Goal: Find specific page/section

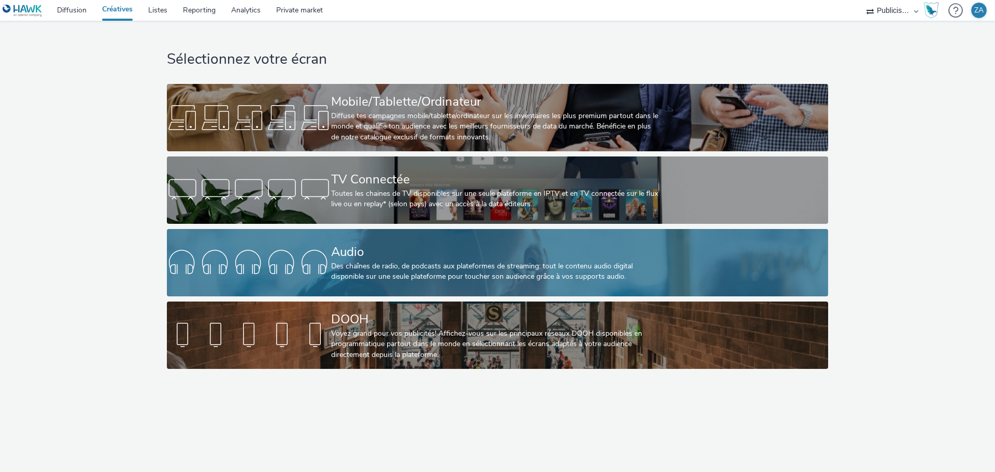
click at [405, 248] on div "Audio" at bounding box center [495, 252] width 328 height 18
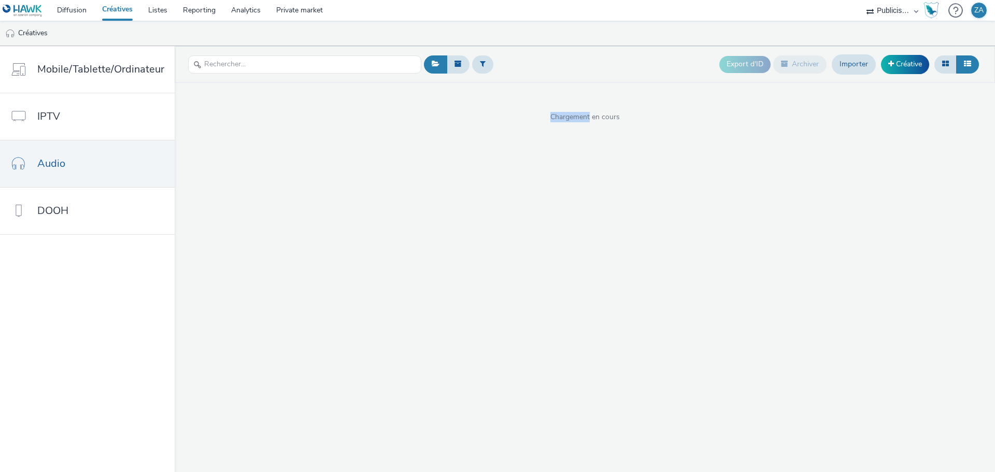
click at [405, 248] on div "Export d'ID Archiver Importer Créative Chargement en cours" at bounding box center [585, 259] width 820 height 426
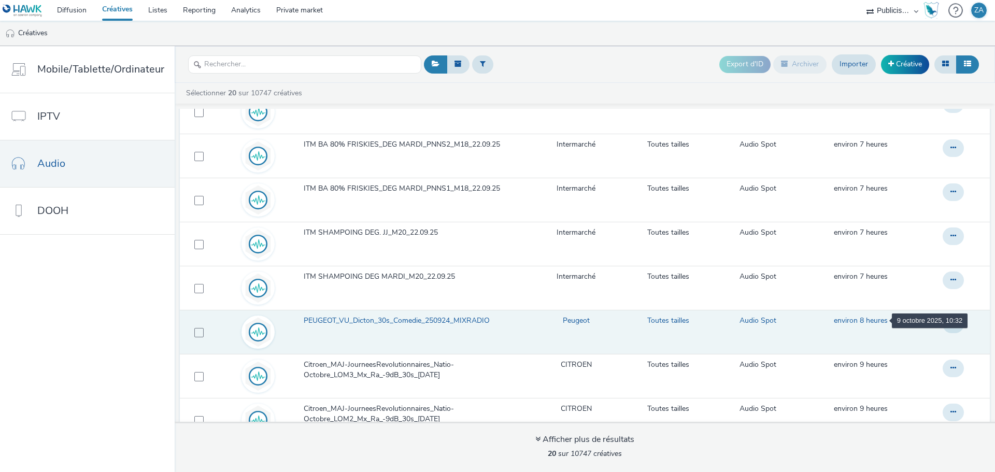
scroll to position [595, 0]
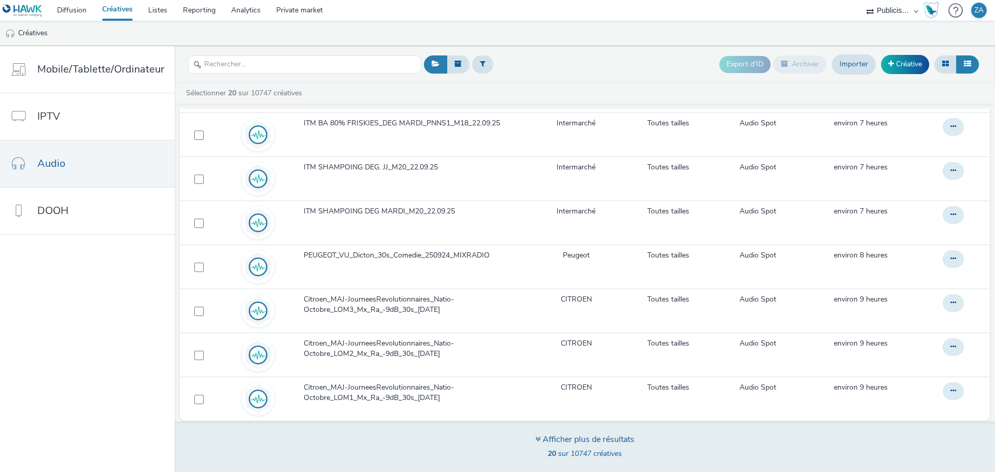
click at [557, 450] on span "20 sur 10747 créatives" at bounding box center [585, 454] width 74 height 10
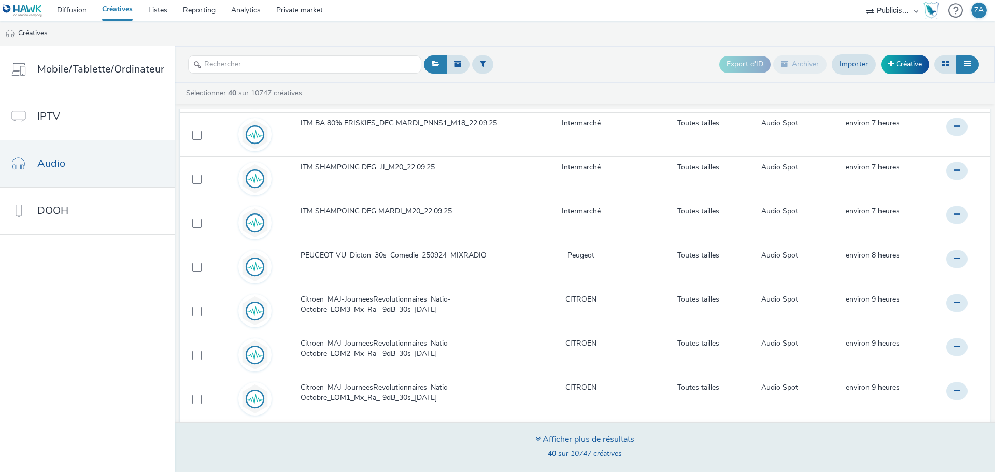
click at [582, 436] on div "Afficher plus de résultats" at bounding box center [584, 440] width 99 height 12
click at [550, 442] on div "Afficher plus de résultats" at bounding box center [584, 440] width 99 height 12
click at [522, 443] on div "Afficher plus de résultats 40 sur 10747 créatives" at bounding box center [584, 447] width 827 height 50
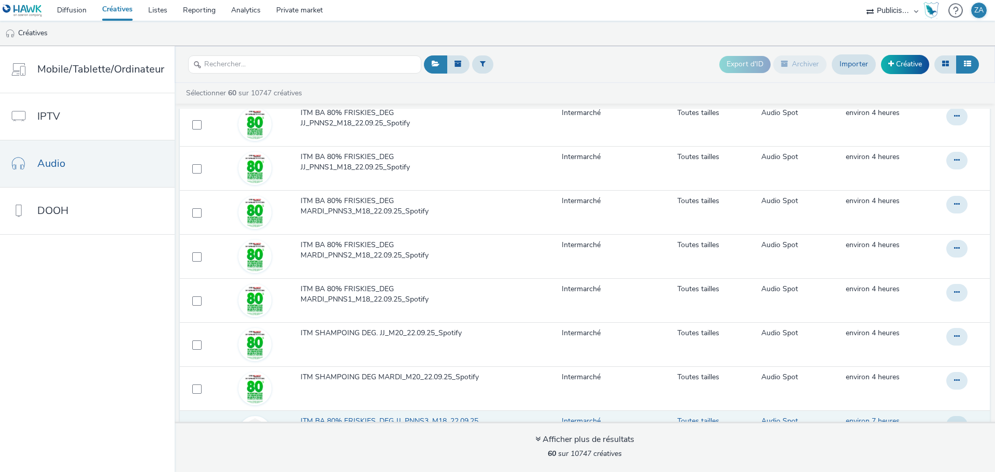
scroll to position [336, 0]
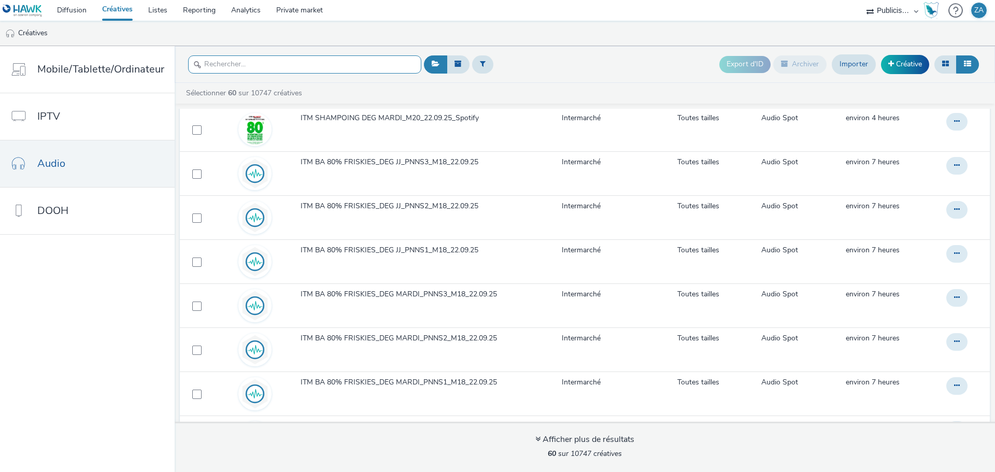
click at [326, 69] on input "text" at bounding box center [304, 64] width 233 height 18
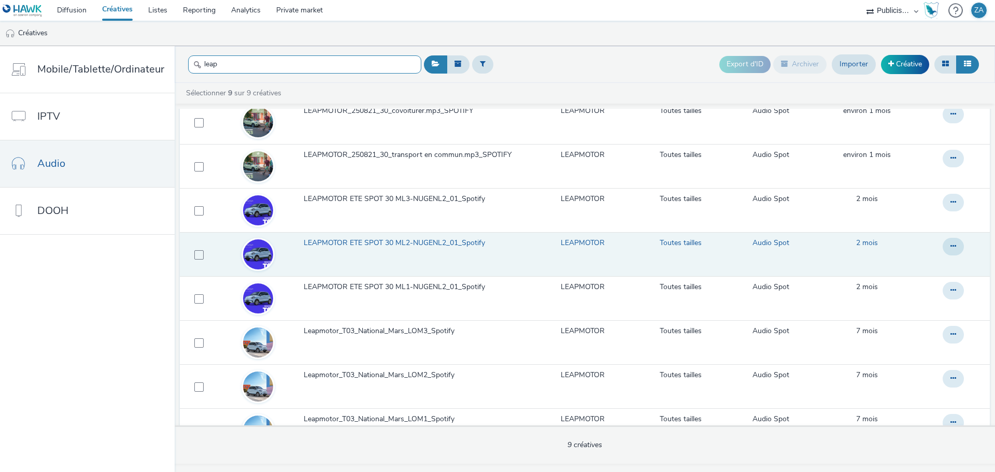
scroll to position [104, 0]
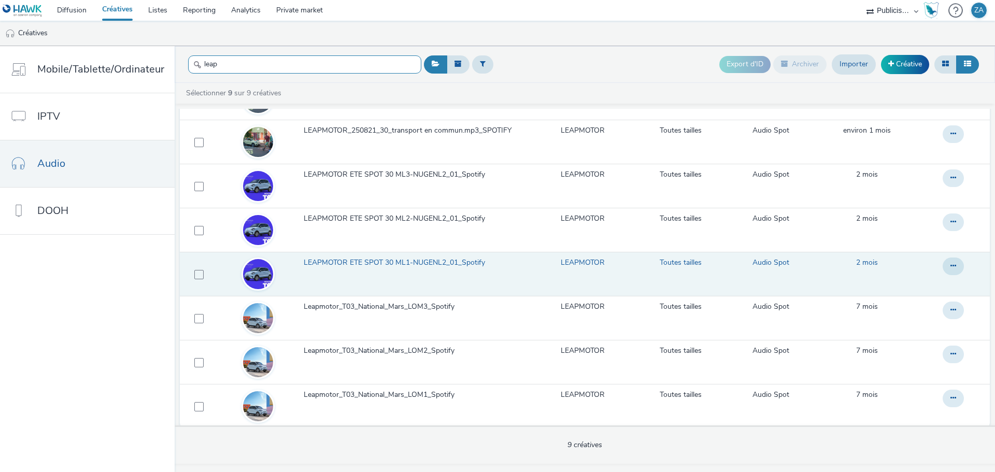
type input "leap"
click at [428, 267] on span "LEAPMOTOR ETE SPOT 30 ML1-NUGENL2_01_Spotify" at bounding box center [396, 262] width 185 height 10
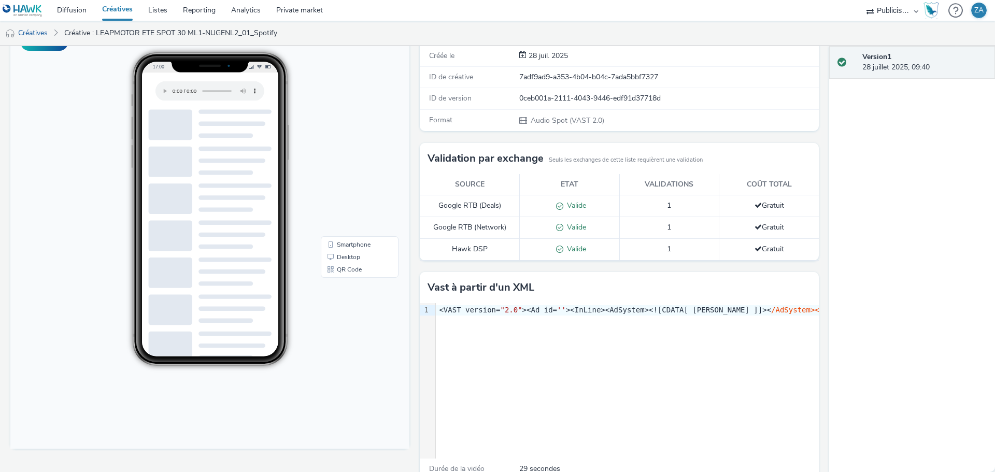
scroll to position [119, 0]
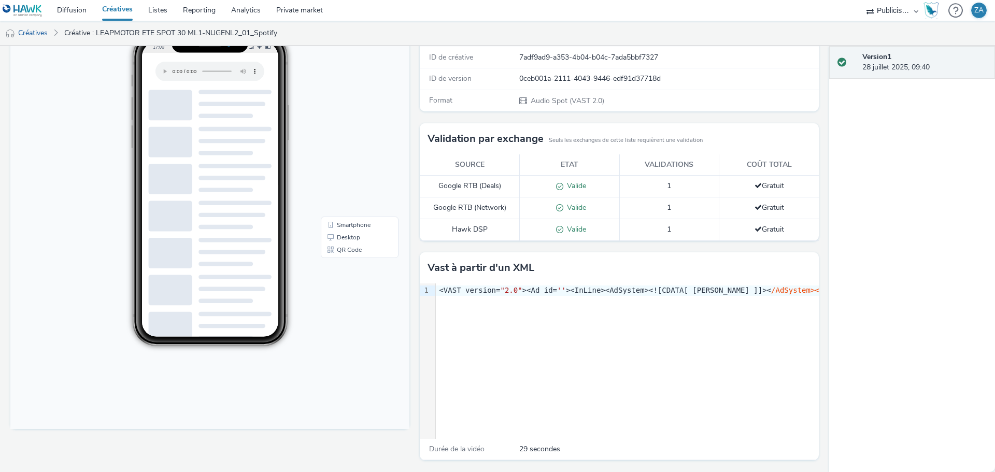
click at [456, 443] on div "Durée de la vidéo 29 secondes" at bounding box center [619, 449] width 399 height 21
click at [521, 448] on span "29 secondes" at bounding box center [539, 449] width 41 height 10
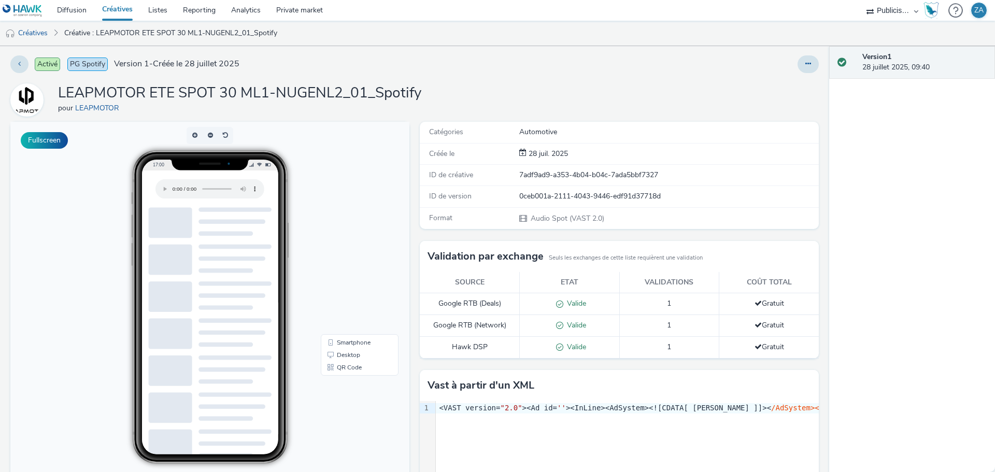
scroll to position [0, 0]
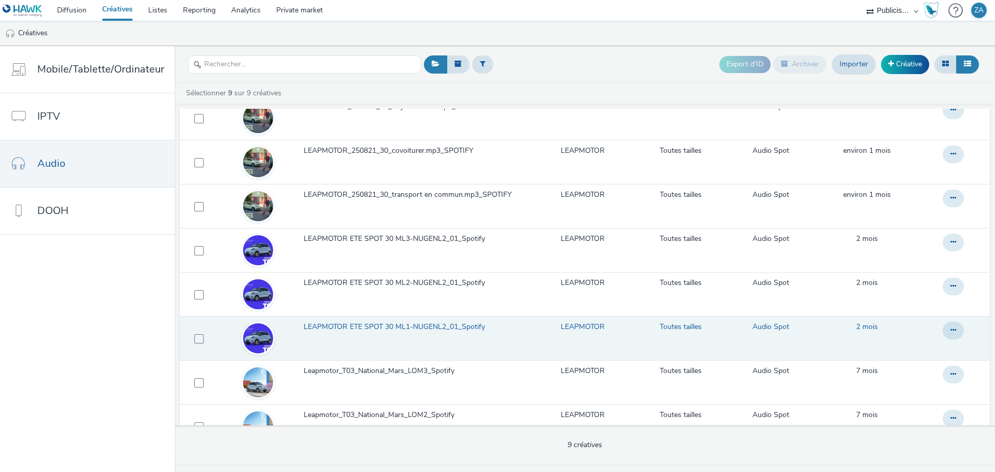
scroll to position [111, 0]
